Goal: Information Seeking & Learning: Learn about a topic

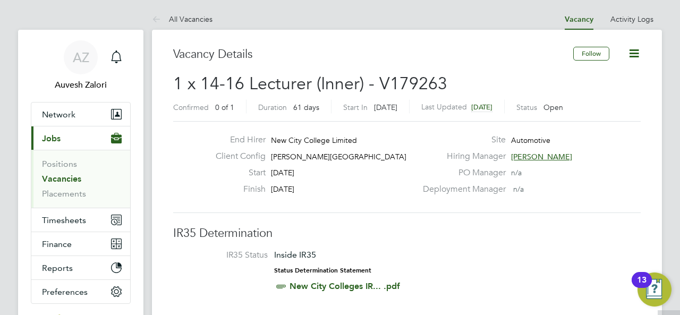
scroll to position [212, 0]
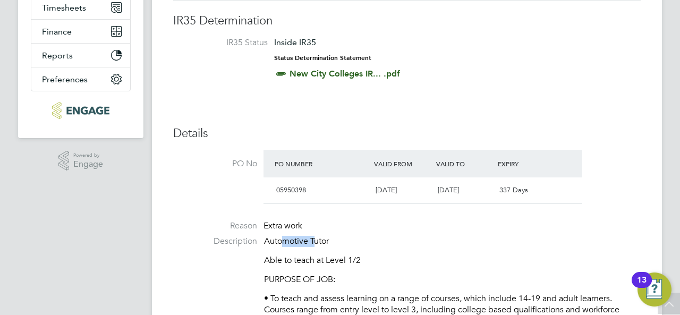
drag, startPoint x: 285, startPoint y: 239, endPoint x: 314, endPoint y: 238, distance: 29.8
click at [314, 238] on p "Automotive Tutor" at bounding box center [452, 241] width 376 height 11
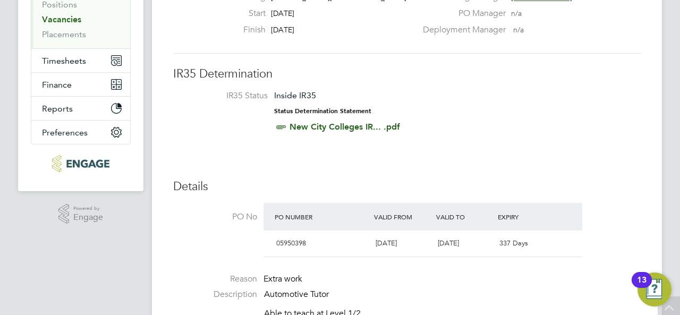
scroll to position [0, 0]
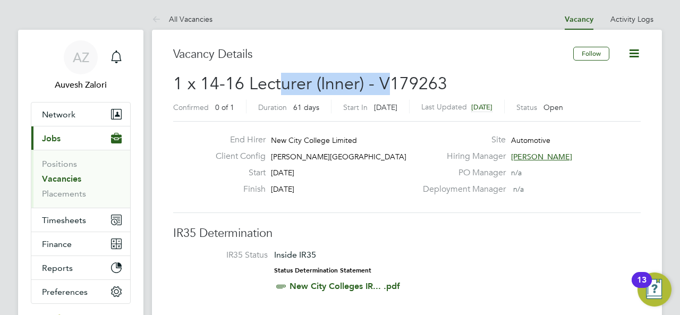
drag, startPoint x: 282, startPoint y: 81, endPoint x: 388, endPoint y: 76, distance: 105.2
click at [388, 76] on span "1 x 14-16 Lecturer (Inner) - V179263" at bounding box center [310, 83] width 274 height 21
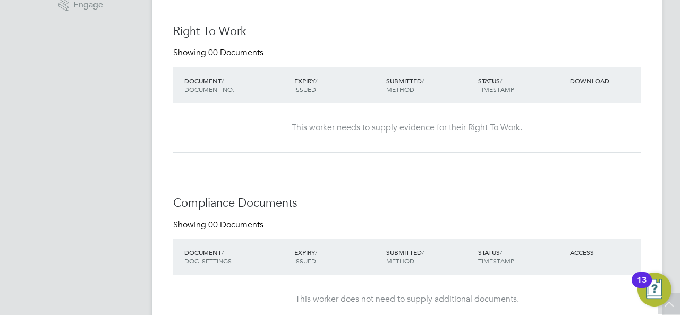
scroll to position [53, 0]
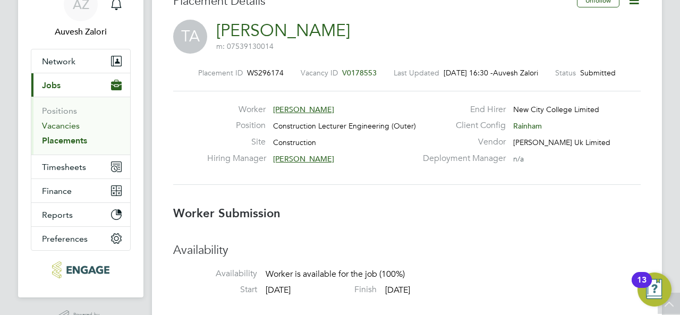
click at [61, 124] on link "Vacancies" at bounding box center [61, 126] width 38 height 10
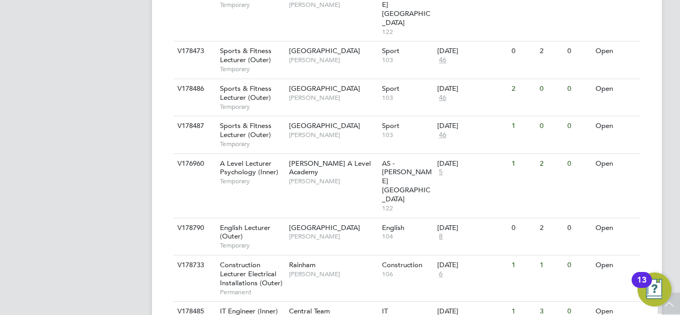
scroll to position [1218, 0]
